Goal: Task Accomplishment & Management: Use online tool/utility

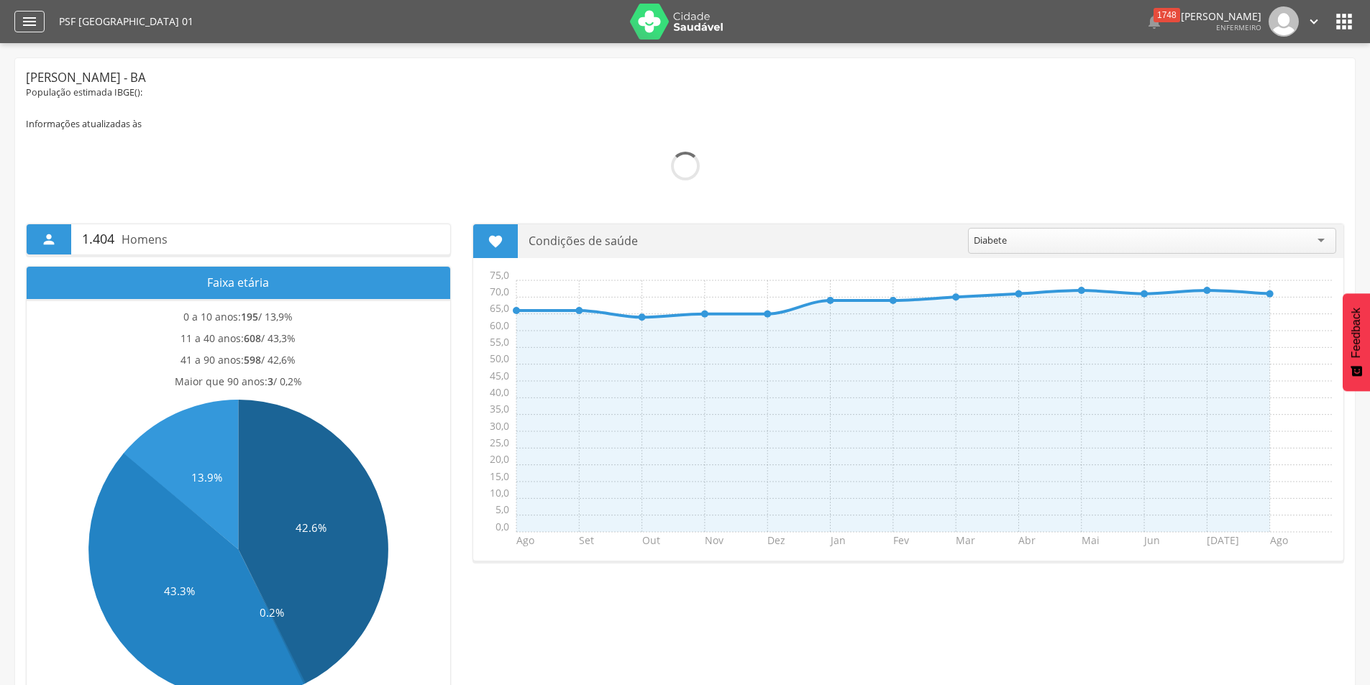
click at [36, 18] on icon "" at bounding box center [29, 21] width 17 height 17
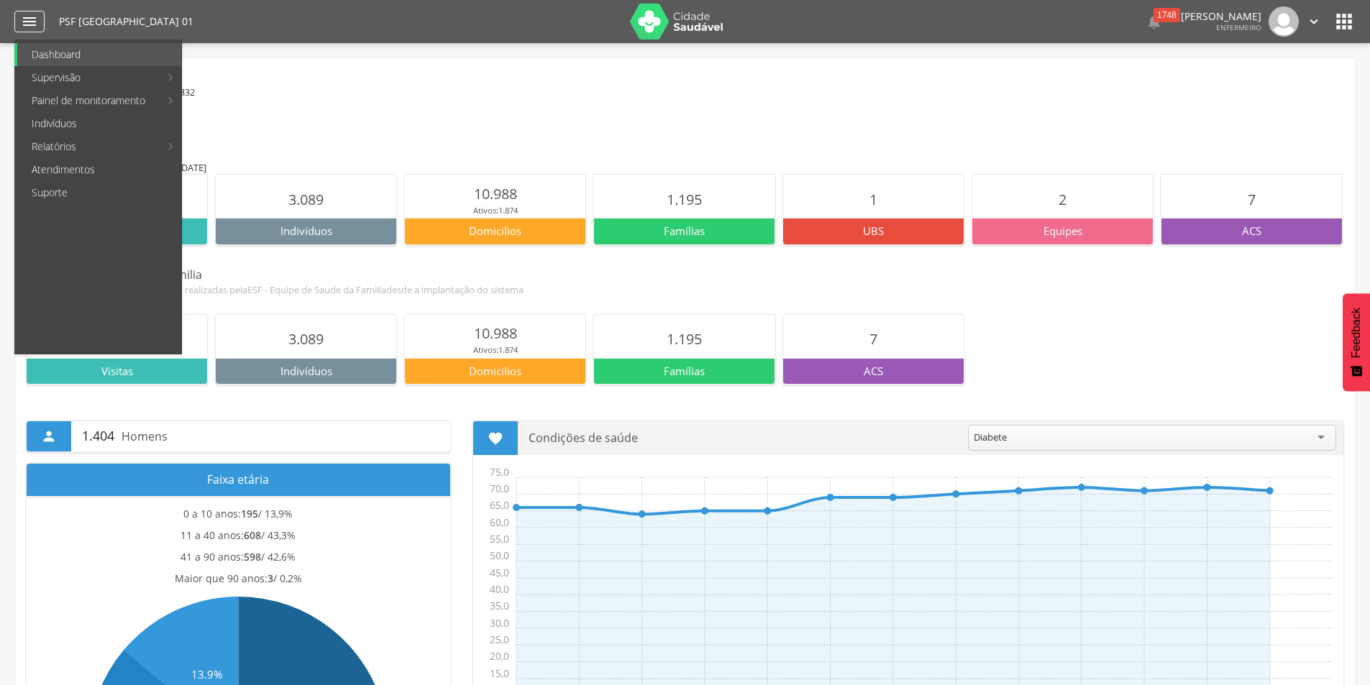
click at [32, 22] on icon "" at bounding box center [29, 21] width 17 height 17
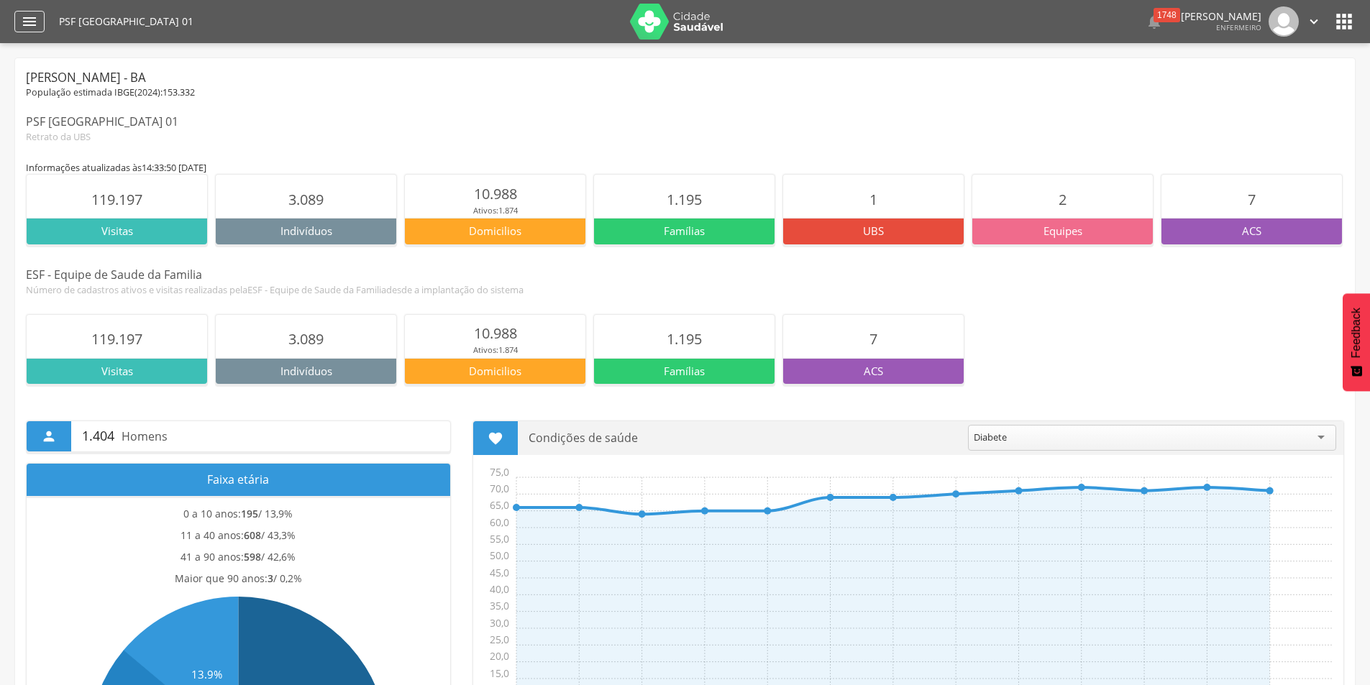
click at [32, 22] on icon "" at bounding box center [29, 21] width 17 height 17
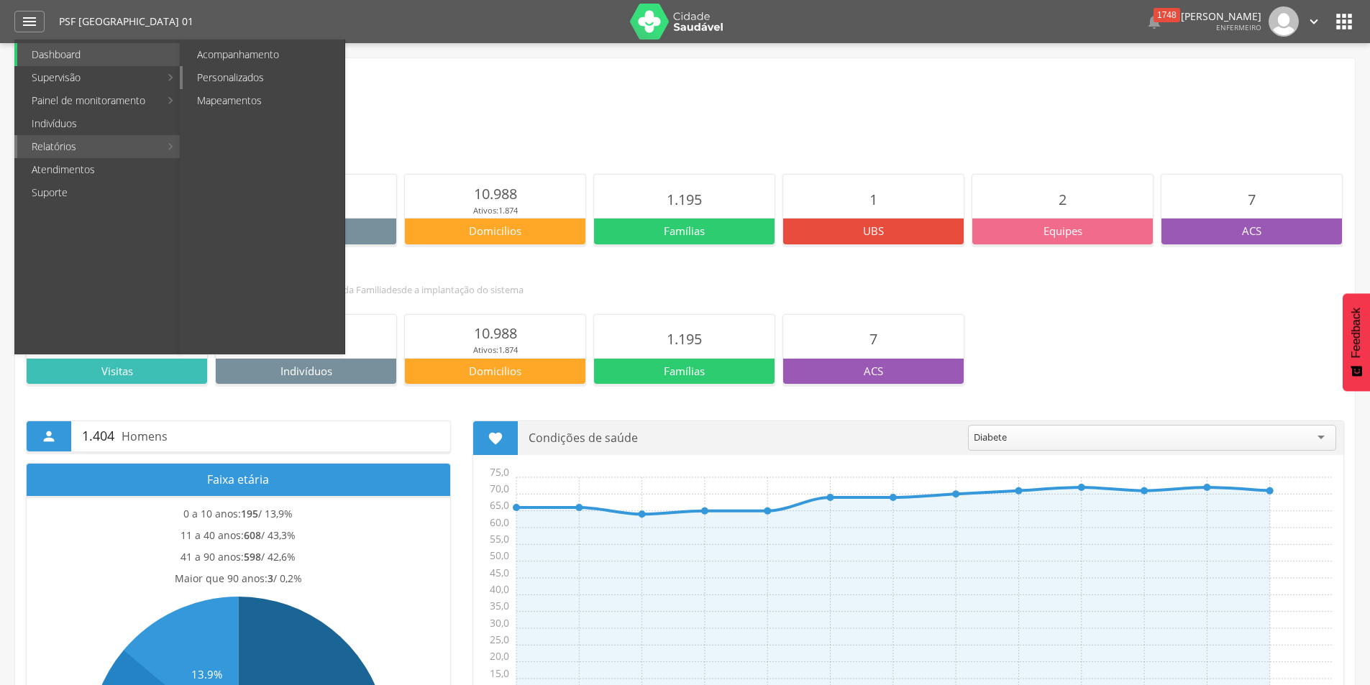
click at [232, 74] on link "Personalizados" at bounding box center [264, 77] width 162 height 23
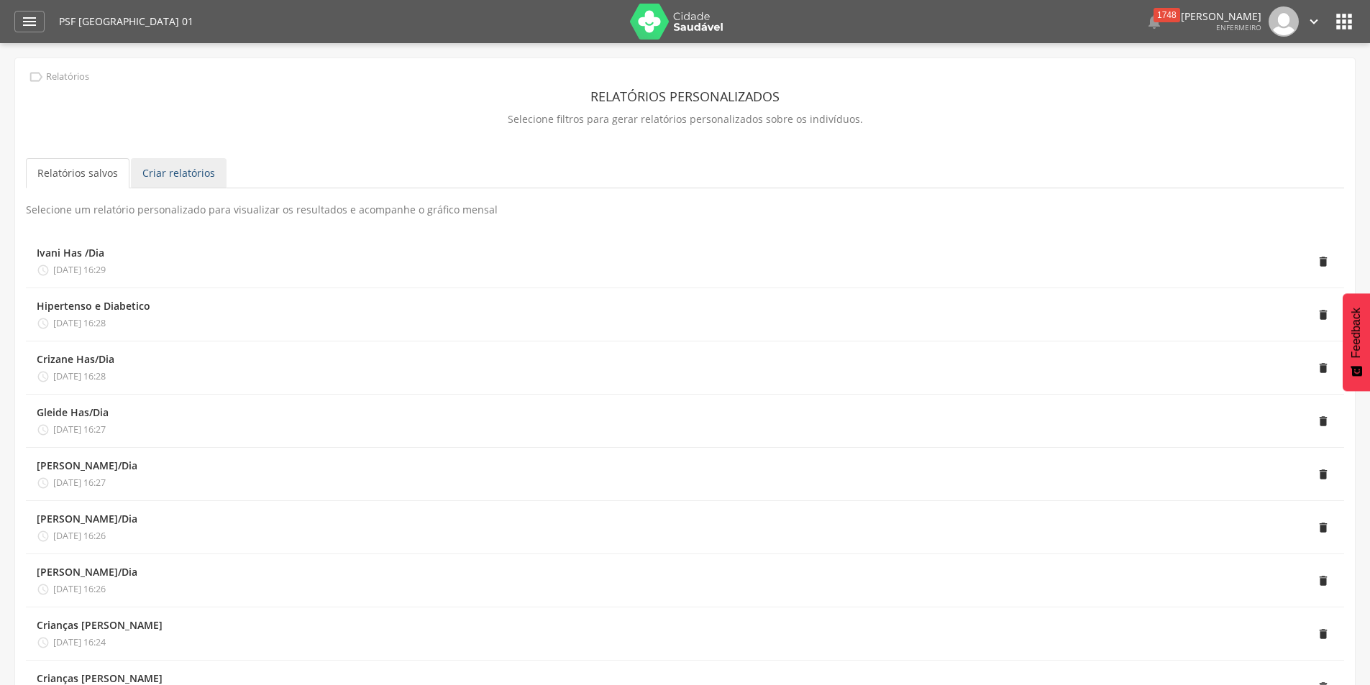
click at [196, 173] on link "Criar relatórios" at bounding box center [179, 173] width 96 height 30
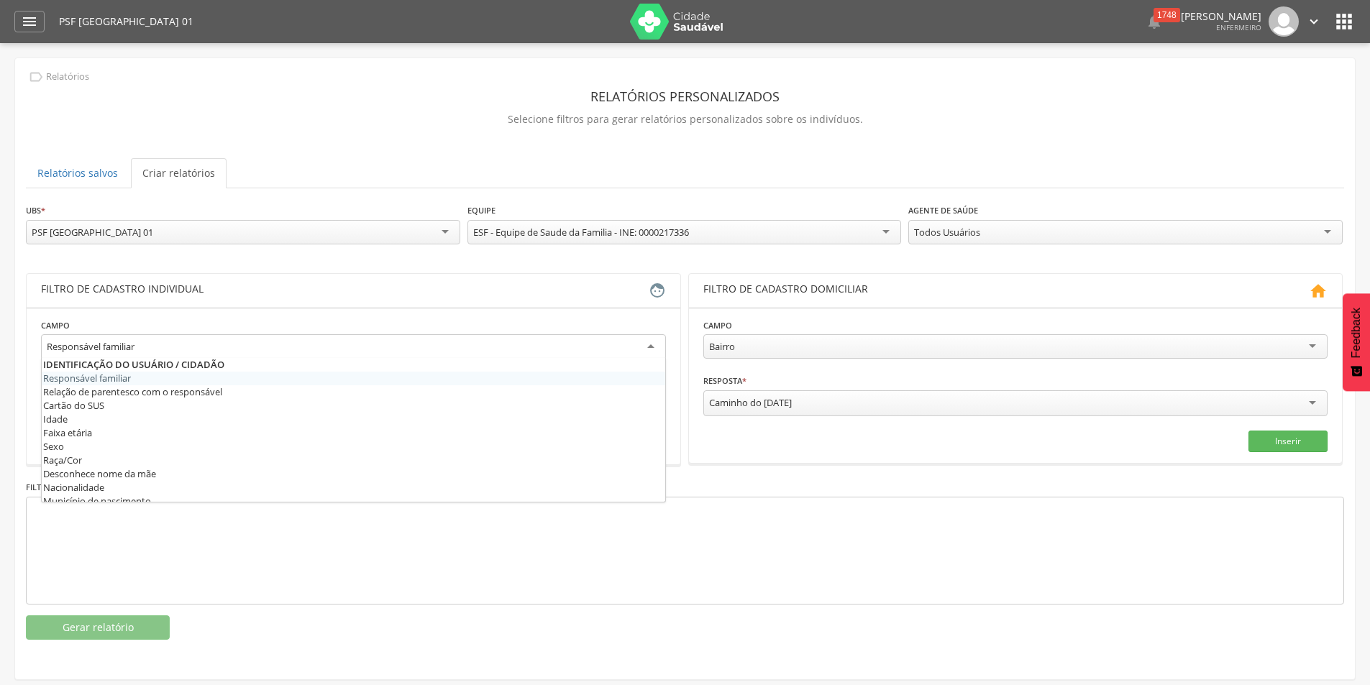
click at [654, 344] on div "Responsável familiar" at bounding box center [353, 347] width 625 height 26
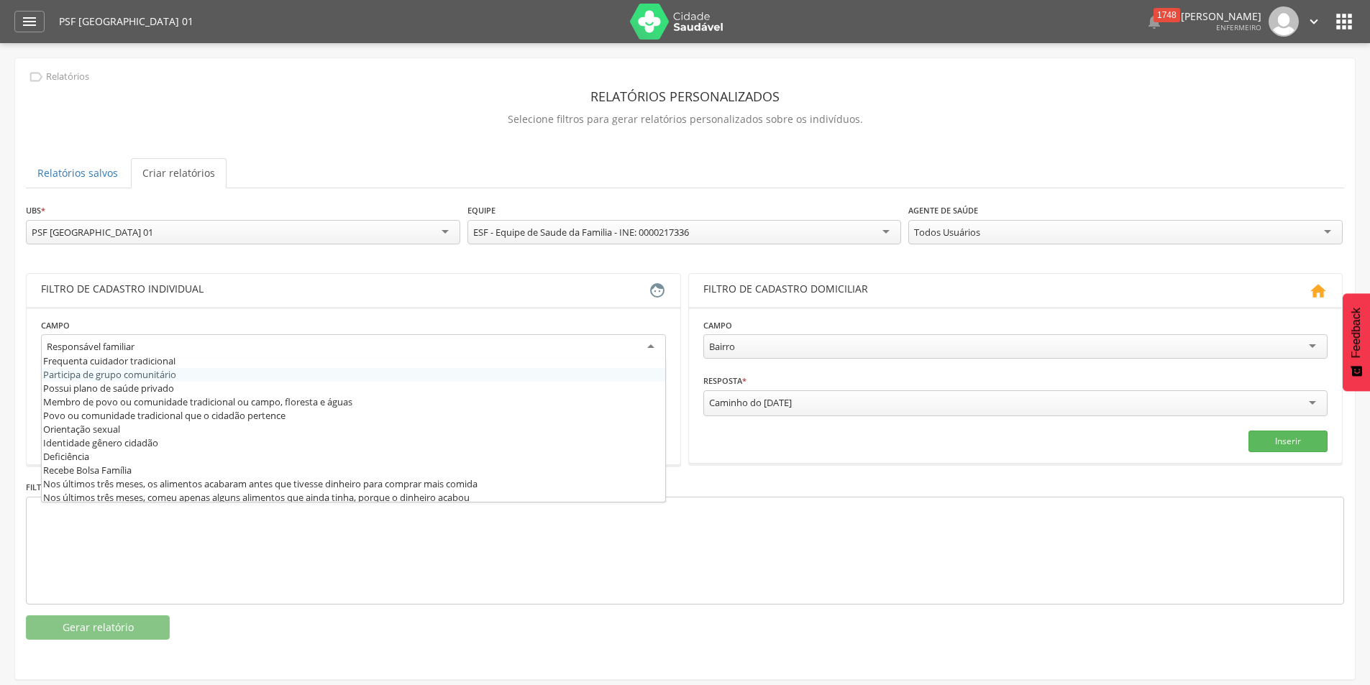
scroll to position [288, 0]
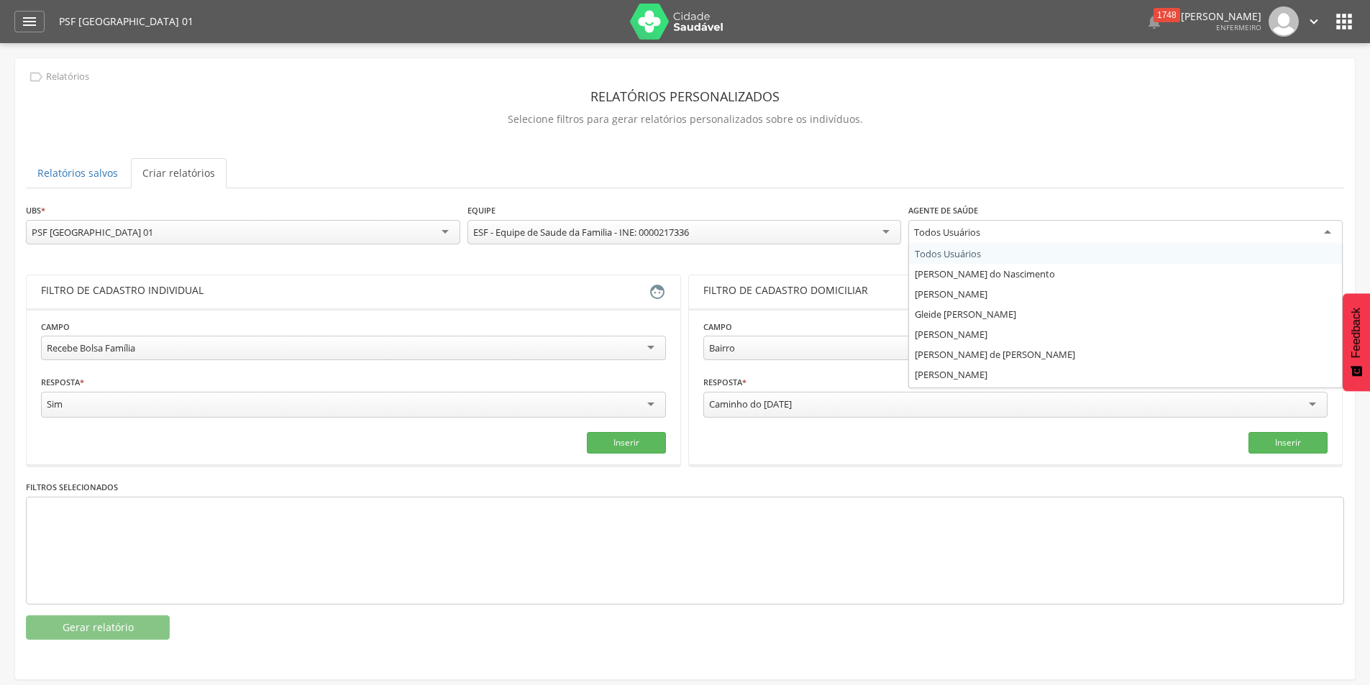
click at [1314, 224] on div "Todos Usuários" at bounding box center [1125, 233] width 434 height 26
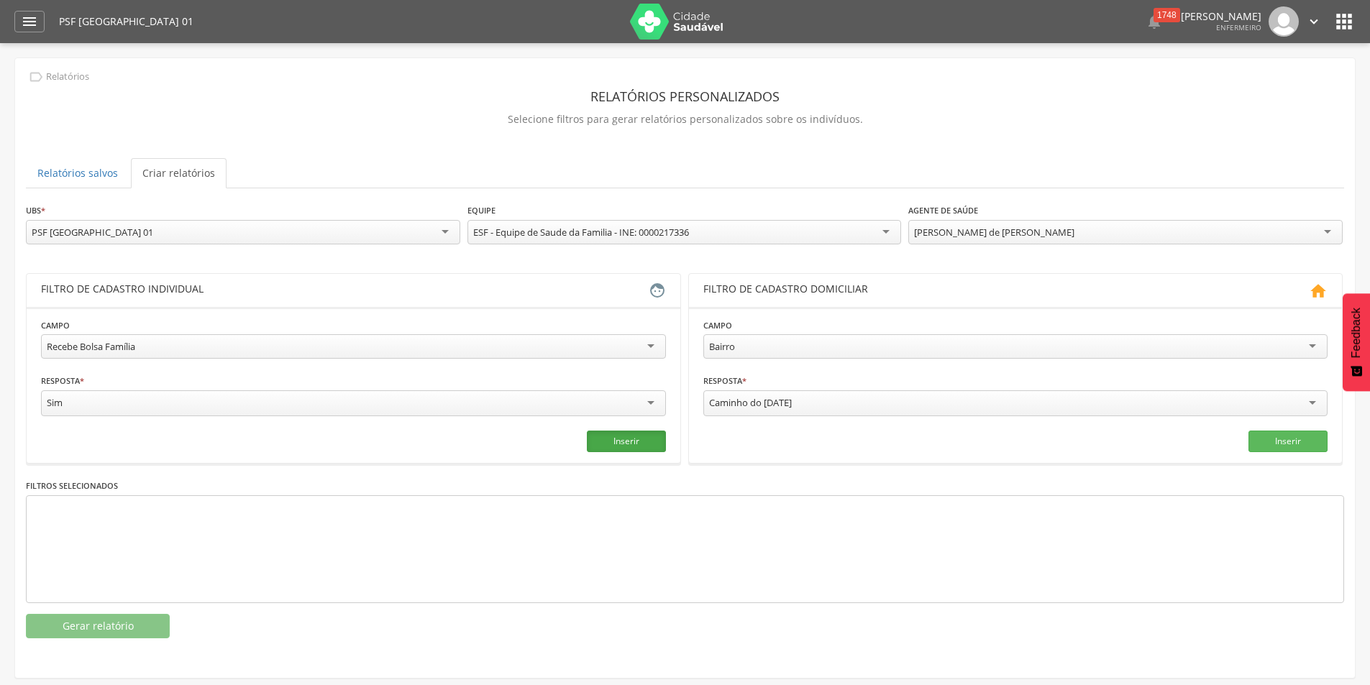
click at [613, 437] on button "Inserir" at bounding box center [626, 442] width 79 height 22
click at [134, 616] on button "Gerar relatório" at bounding box center [98, 626] width 144 height 24
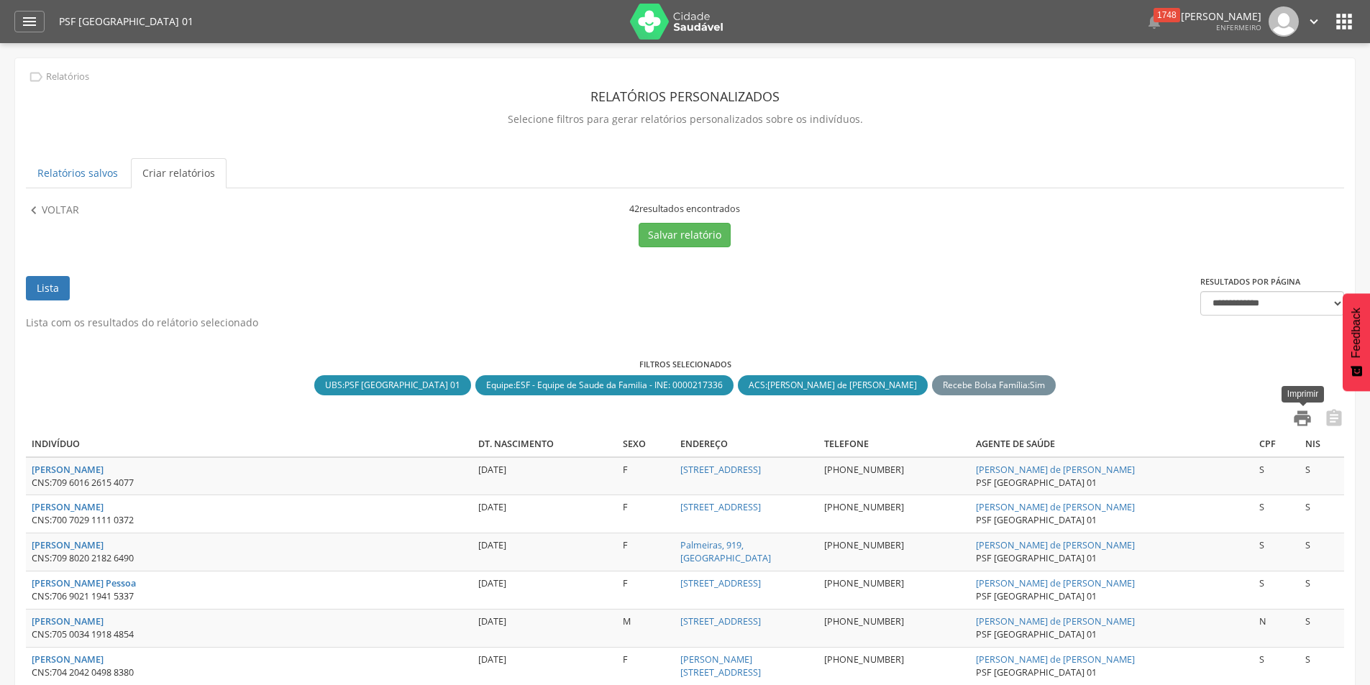
click at [1304, 419] on icon "" at bounding box center [1302, 418] width 20 height 20
